Goal: Register for event/course

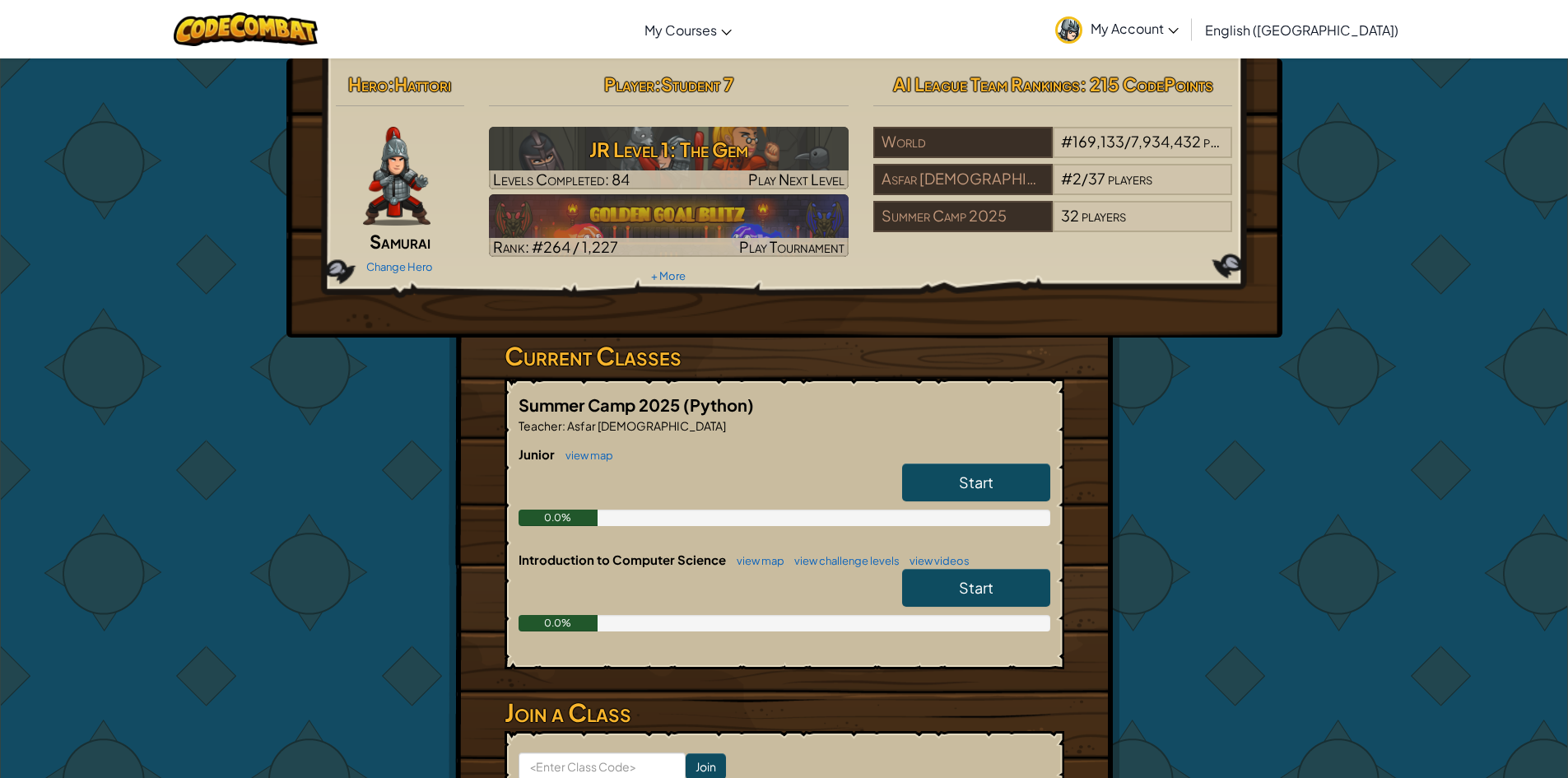
click at [1009, 414] on h5 "Summer Camp 2025 (Python)" at bounding box center [784, 404] width 532 height 26
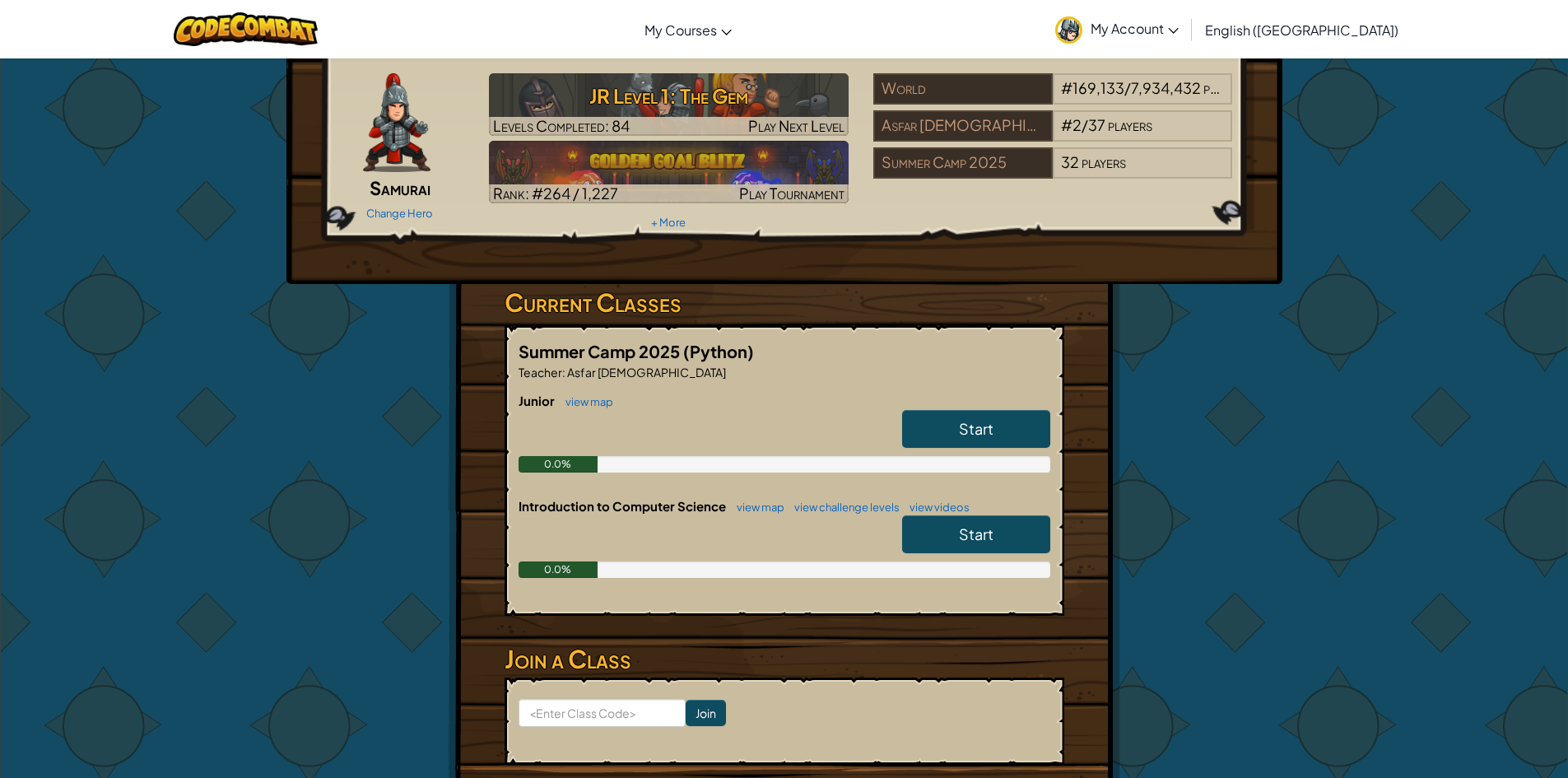
scroll to position [82, 0]
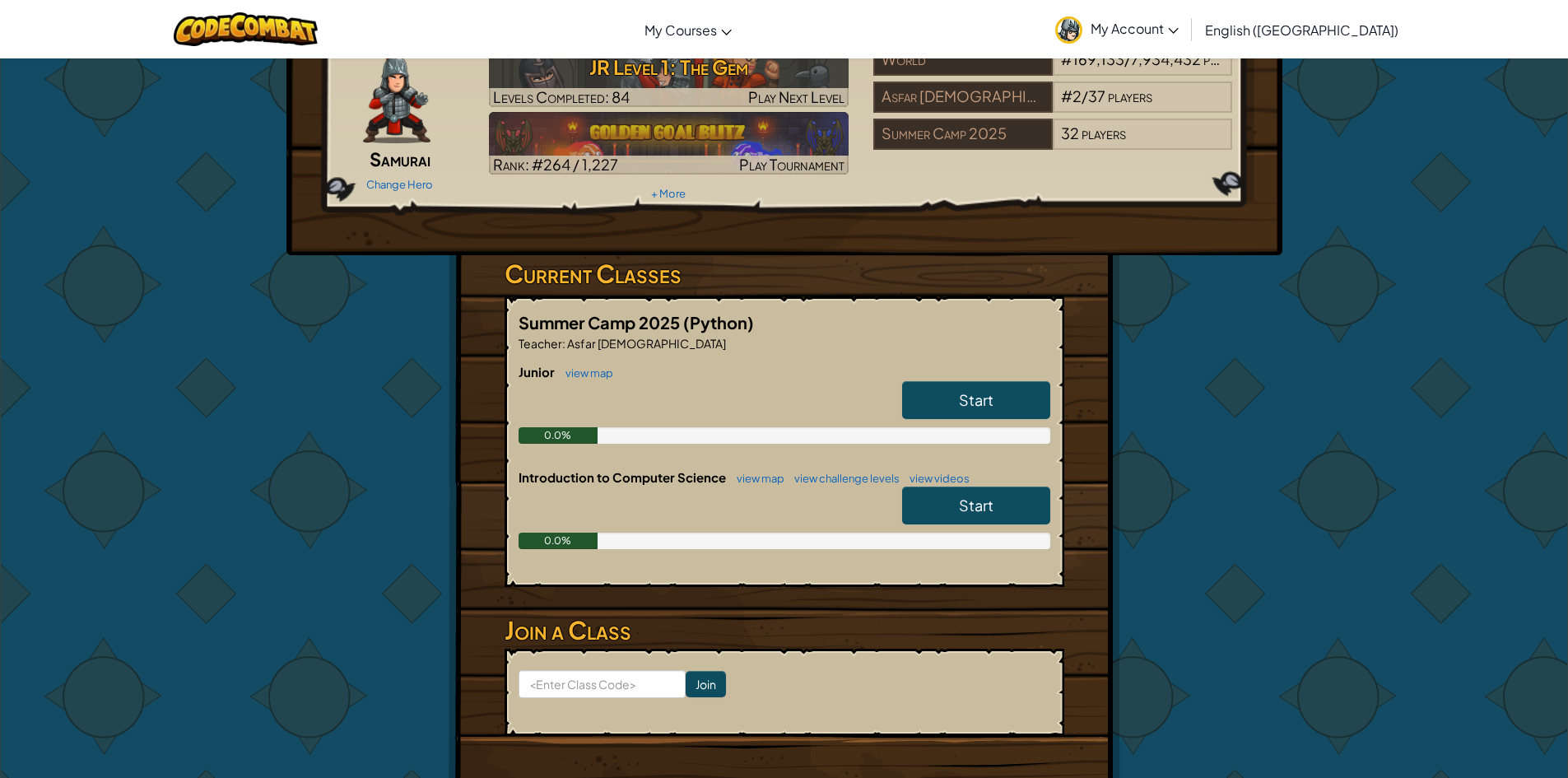
click at [839, 641] on h3 "Join a Class" at bounding box center [784, 630] width 559 height 37
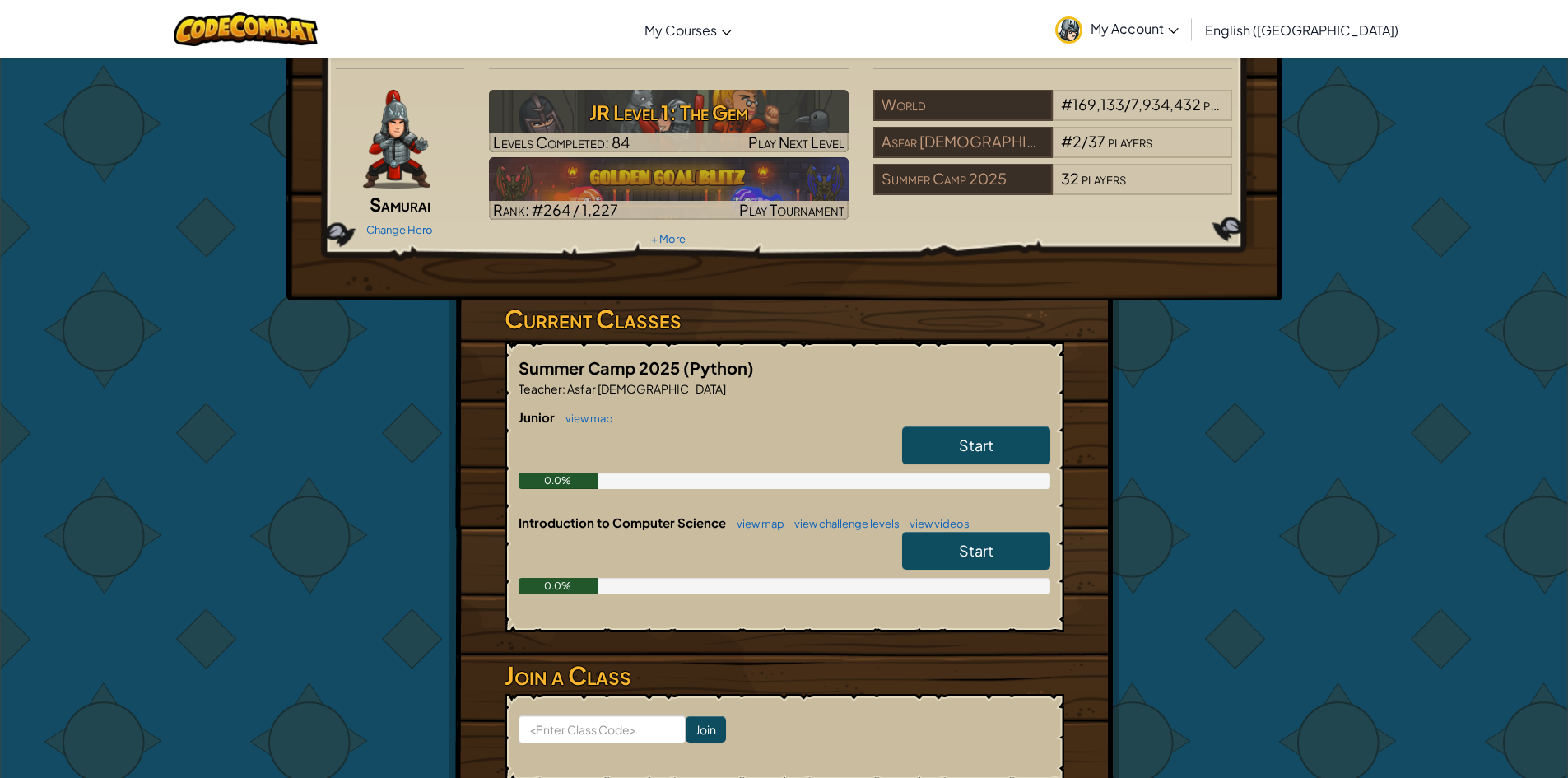
scroll to position [0, 0]
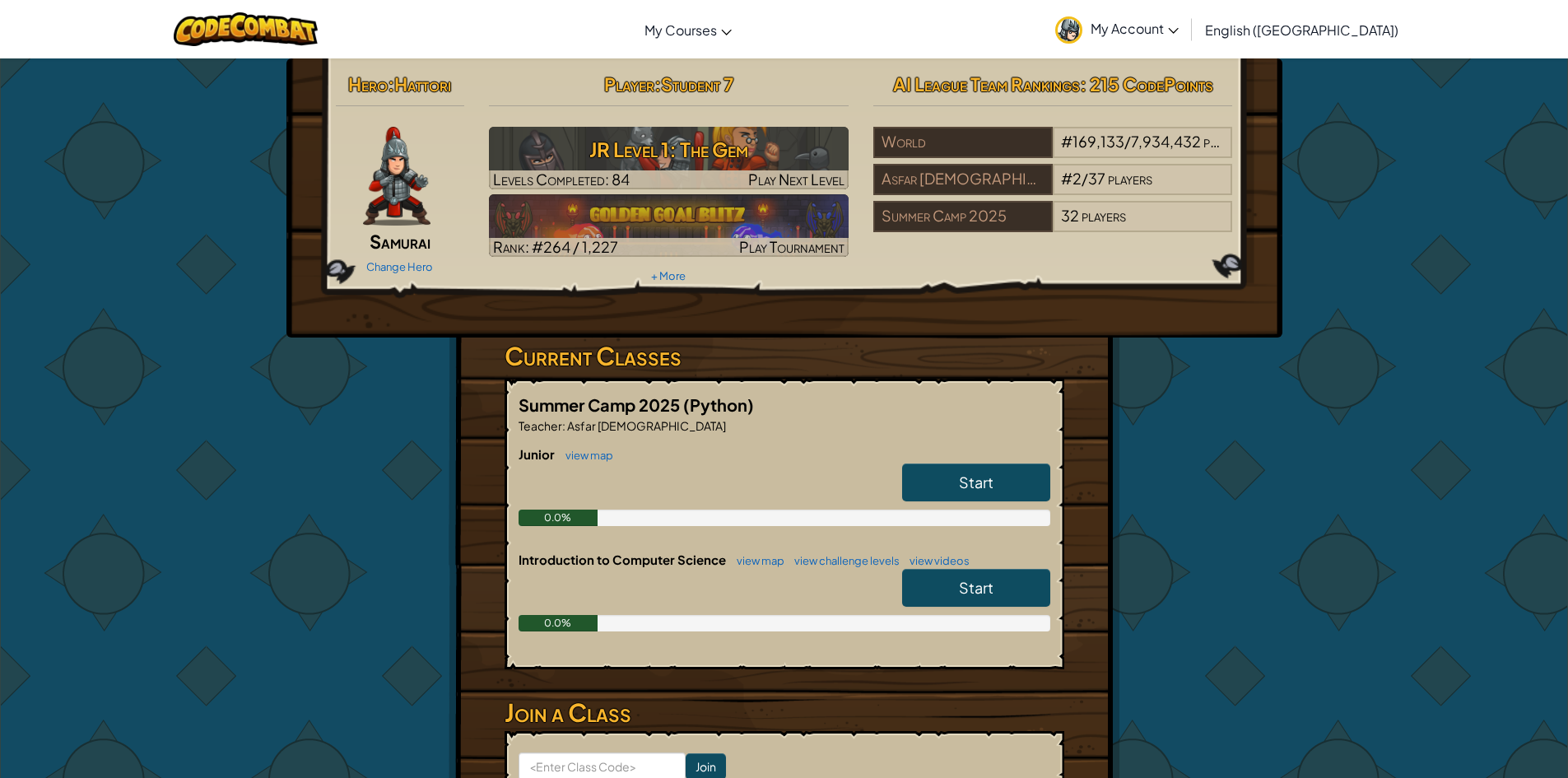
drag, startPoint x: 823, startPoint y: 526, endPoint x: 753, endPoint y: 426, distance: 122.1
click at [750, 428] on p "Teacher : [PERSON_NAME]" at bounding box center [784, 425] width 532 height 16
